Goal: Task Accomplishment & Management: Complete application form

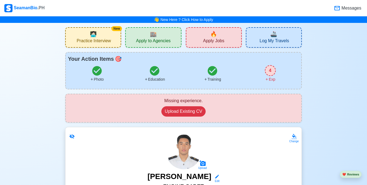
click at [213, 41] on span "Apply Jobs" at bounding box center [213, 41] width 21 height 7
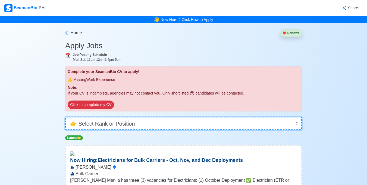
click at [138, 124] on select "👉 Select Rank or Position Master Chief Officer 2nd Officer 3rd Officer Junior O…" at bounding box center [183, 123] width 237 height 13
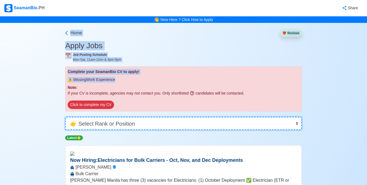
click at [133, 124] on select "👉 Select Rank or Position Master Chief Officer 2nd Officer 3rd Officer Junior O…" at bounding box center [183, 123] width 237 height 13
select select "Cadet"
click at [65, 117] on select "👉 Select Rank or Position Master Chief Officer 2nd Officer 3rd Officer Junior O…" at bounding box center [183, 123] width 237 height 13
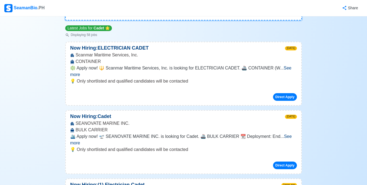
scroll to position [115, 0]
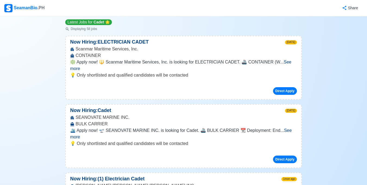
click at [292, 128] on span "See more" at bounding box center [181, 133] width 222 height 11
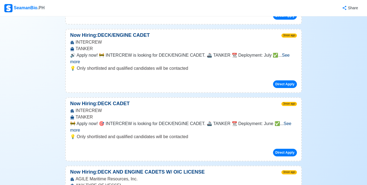
scroll to position [496, 0]
